Goal: Book appointment/travel/reservation

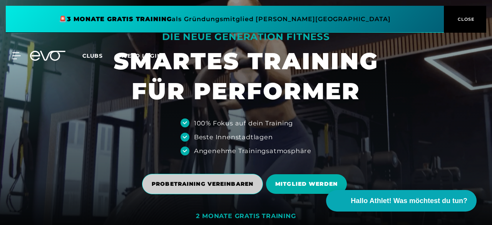
click at [239, 187] on span "PROBETRAINING VEREINBAREN" at bounding box center [203, 184] width 102 height 8
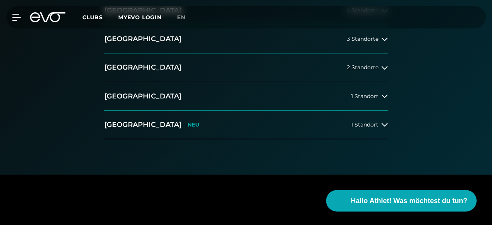
scroll to position [192, 0]
click at [133, 101] on h2 "[GEOGRAPHIC_DATA]" at bounding box center [142, 96] width 77 height 10
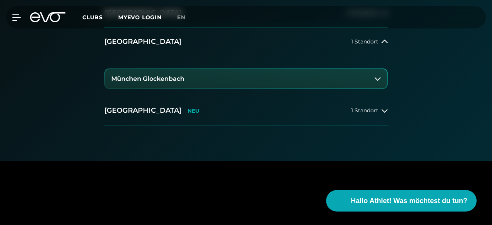
scroll to position [247, 0]
click at [166, 82] on h3 "München Glockenbach" at bounding box center [147, 78] width 73 height 7
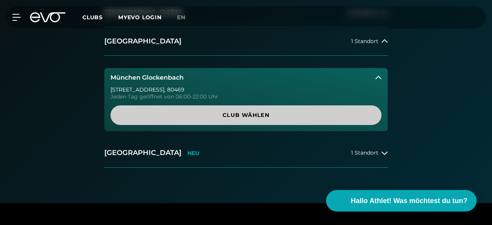
click at [211, 119] on span "Club wählen" at bounding box center [246, 115] width 253 height 8
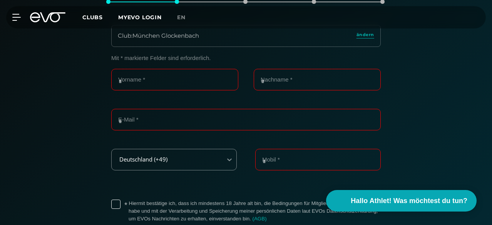
scroll to position [163, 0]
click at [194, 91] on input "Vorname *" at bounding box center [174, 80] width 127 height 22
type input "*****"
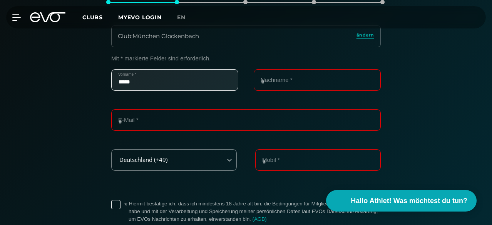
type input "****"
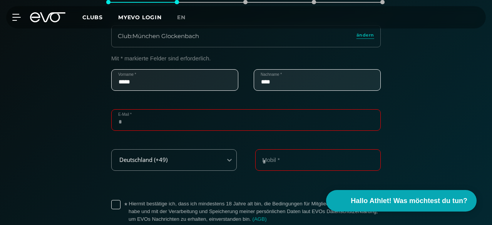
type input "**********"
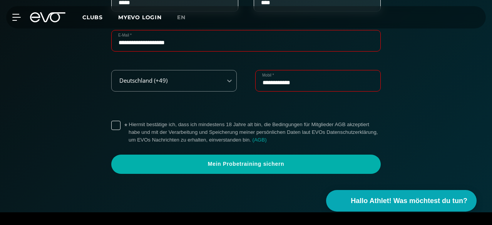
scroll to position [244, 0]
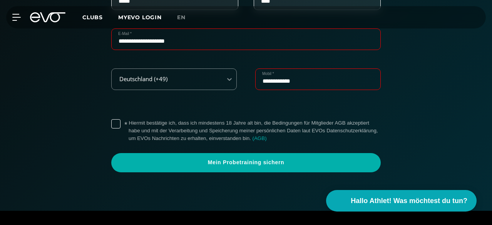
click at [310, 90] on input "**********" at bounding box center [318, 80] width 126 height 22
type input "**********"
click at [129, 142] on label "* Hiermit bestätige ich, dass ich mindestens 18 Jahre alt bin, die Bedingungen …" at bounding box center [255, 130] width 252 height 23
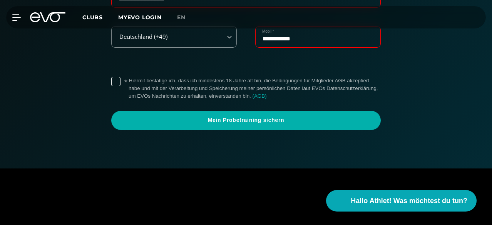
scroll to position [287, 0]
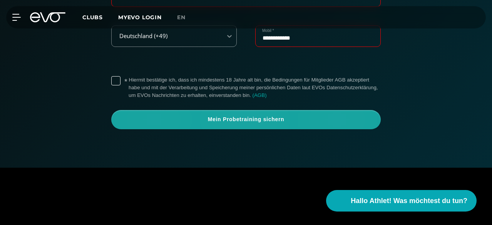
click at [184, 124] on span "Mein Probetraining sichern" at bounding box center [246, 120] width 251 height 8
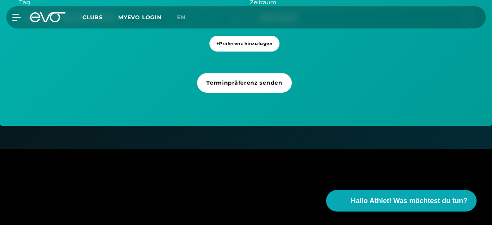
scroll to position [303, 0]
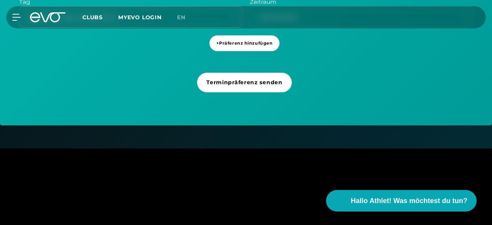
click at [154, 28] on div "Egal welcher Tag unter der Woche" at bounding box center [130, 17] width 223 height 22
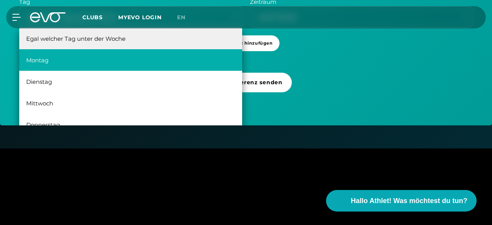
scroll to position [14, 0]
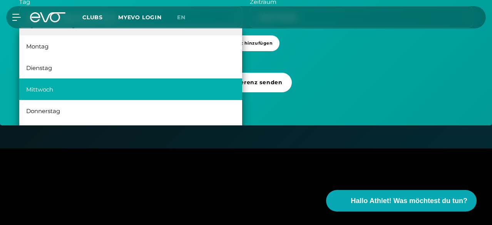
click at [129, 100] on div "Mittwoch" at bounding box center [130, 90] width 223 height 22
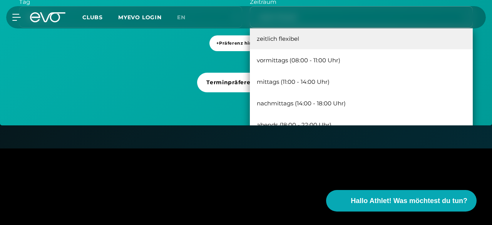
click at [292, 22] on div "zeitlich flexibel" at bounding box center [352, 17] width 202 height 9
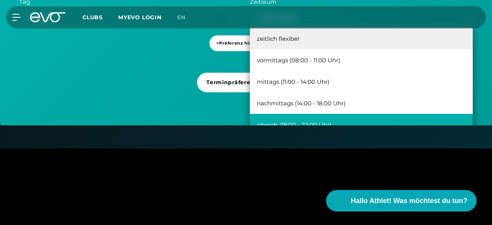
click at [292, 136] on div "abends (18:00 - 22:00 Uhr)" at bounding box center [361, 125] width 223 height 22
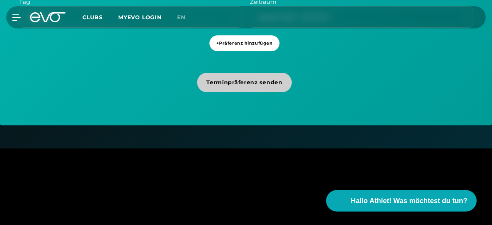
click at [269, 87] on span "Terminpräferenz senden" at bounding box center [244, 83] width 76 height 8
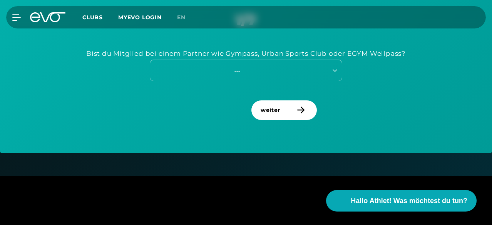
scroll to position [348, 0]
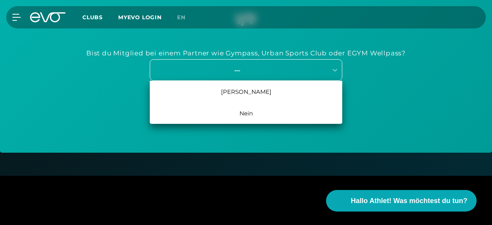
click at [270, 75] on div "---" at bounding box center [237, 70] width 173 height 9
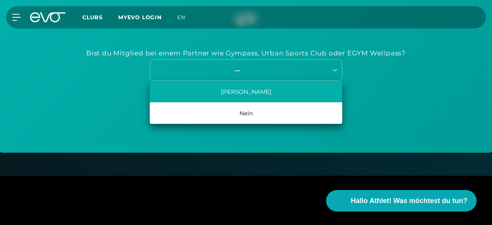
click at [254, 102] on div "[PERSON_NAME]" at bounding box center [246, 92] width 193 height 22
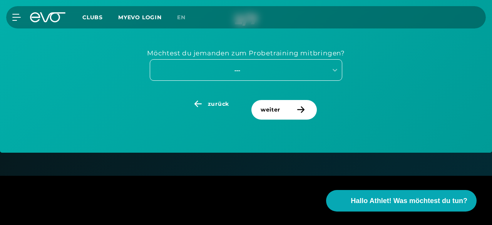
click at [265, 75] on div "---" at bounding box center [237, 70] width 173 height 9
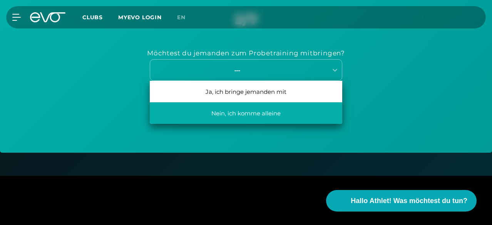
click at [251, 124] on div "Nein, ich komme alleine" at bounding box center [246, 113] width 193 height 22
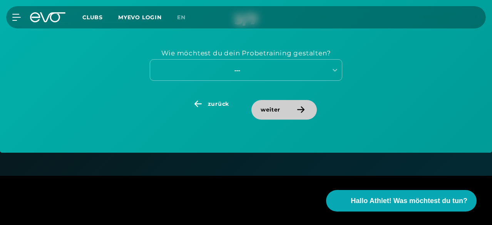
click at [273, 114] on span "weiter" at bounding box center [271, 110] width 20 height 8
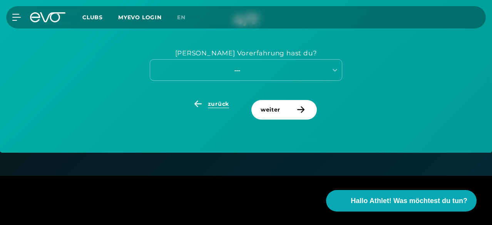
click at [208, 108] on span "zurück" at bounding box center [210, 104] width 76 height 8
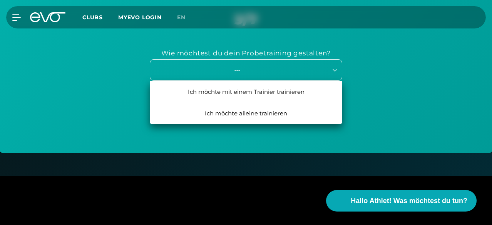
click at [240, 75] on div "---" at bounding box center [237, 70] width 173 height 9
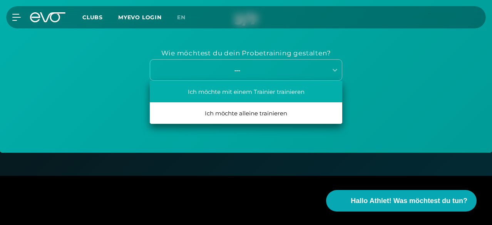
click at [248, 102] on div "Ich möchte mit einem Trainier trainieren" at bounding box center [246, 92] width 193 height 22
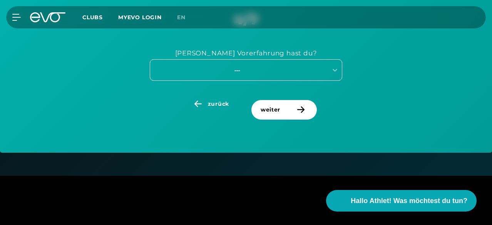
click at [263, 75] on div "---" at bounding box center [237, 70] width 173 height 9
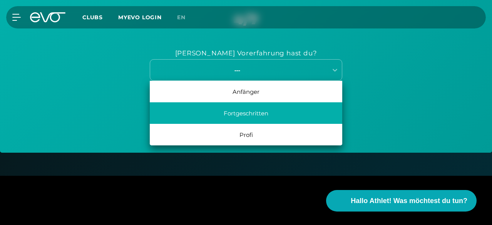
click at [248, 124] on div "Fortgeschritten" at bounding box center [246, 113] width 193 height 22
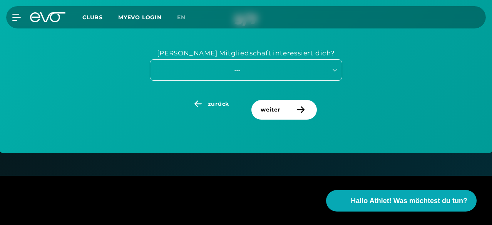
click at [260, 75] on div "---" at bounding box center [239, 70] width 178 height 10
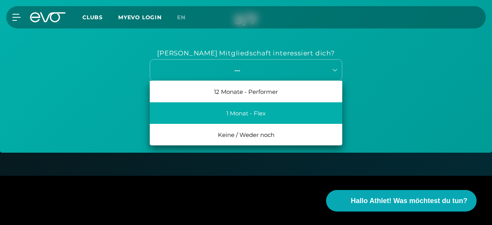
click at [258, 124] on div "1 Monat - Flex" at bounding box center [246, 113] width 193 height 22
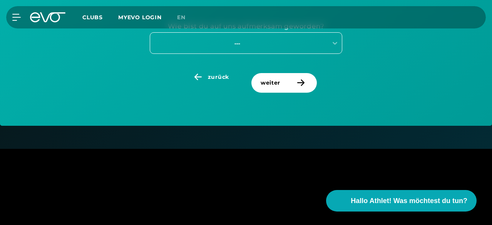
click at [275, 54] on div "---" at bounding box center [246, 43] width 193 height 22
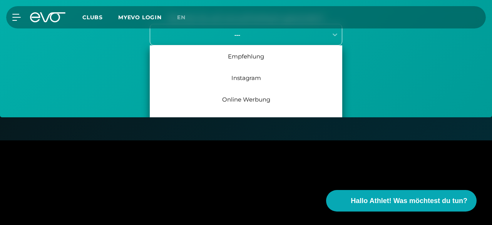
scroll to position [384, 0]
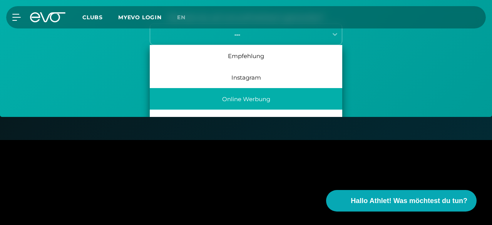
click at [261, 110] on div "Online Werbung" at bounding box center [246, 99] width 193 height 22
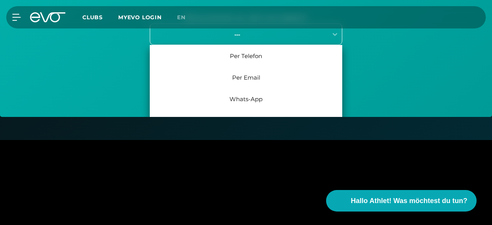
click at [277, 39] on div "---" at bounding box center [237, 34] width 173 height 9
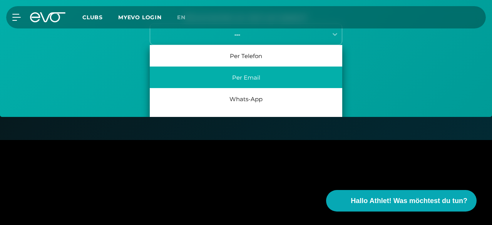
click at [256, 88] on div "Per Email" at bounding box center [246, 78] width 193 height 22
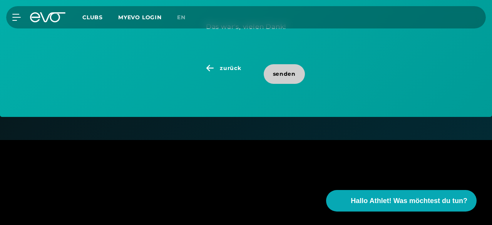
click at [280, 78] on span "senden" at bounding box center [284, 74] width 23 height 8
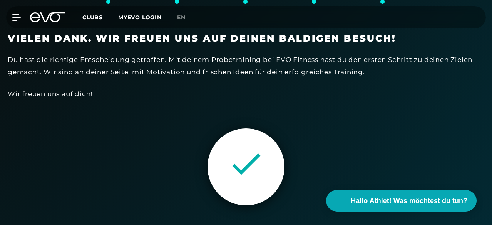
scroll to position [163, 0]
